Goal: Task Accomplishment & Management: Use online tool/utility

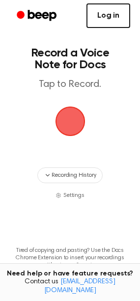
click at [114, 17] on link "Log in" at bounding box center [108, 15] width 44 height 25
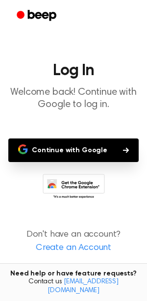
click at [81, 151] on button "Continue with Google" at bounding box center [73, 151] width 131 height 24
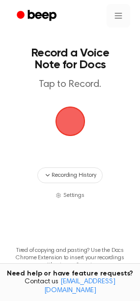
click at [116, 13] on html "Record a Voice Note for Docs Tap to Record. Recording History Settings Tired of…" at bounding box center [70, 177] width 140 height 355
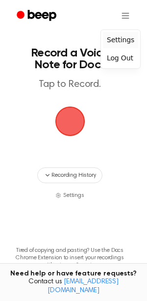
click at [113, 37] on div "Settings" at bounding box center [120, 40] width 35 height 16
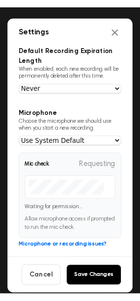
scroll to position [14, 0]
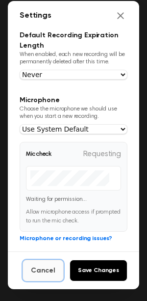
click at [38, 280] on button "Cancel" at bounding box center [43, 271] width 41 height 22
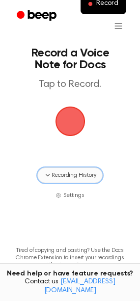
click at [76, 177] on span "Recording History" at bounding box center [74, 175] width 44 height 9
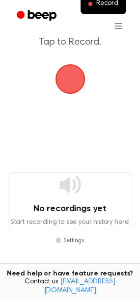
scroll to position [98, 0]
